Goal: Transaction & Acquisition: Obtain resource

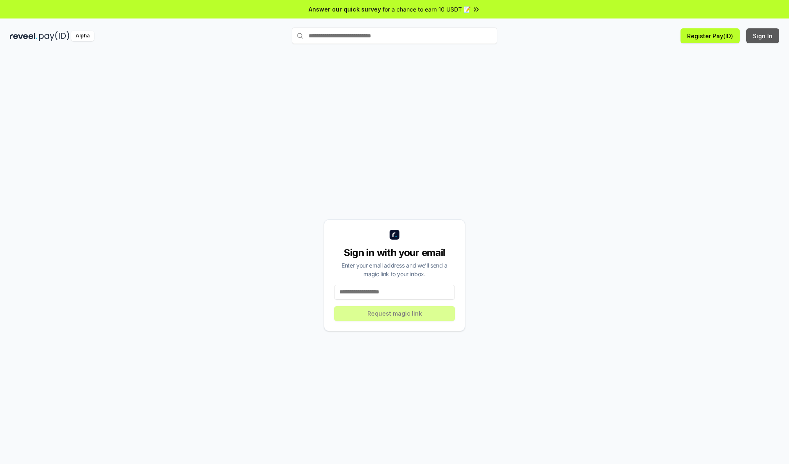
click at [763, 36] on button "Sign In" at bounding box center [762, 35] width 33 height 15
type input "**********"
click at [394, 313] on button "Request magic link" at bounding box center [394, 313] width 121 height 15
